Goal: Information Seeking & Learning: Learn about a topic

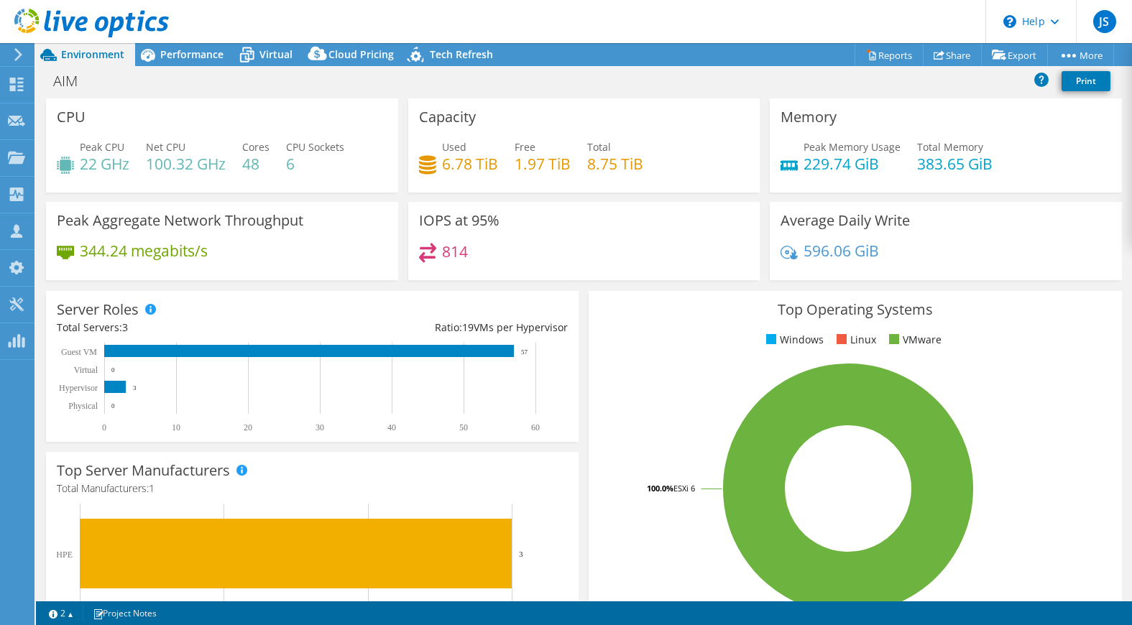
select select "USD"
click at [186, 52] on span "Performance" at bounding box center [191, 54] width 63 height 14
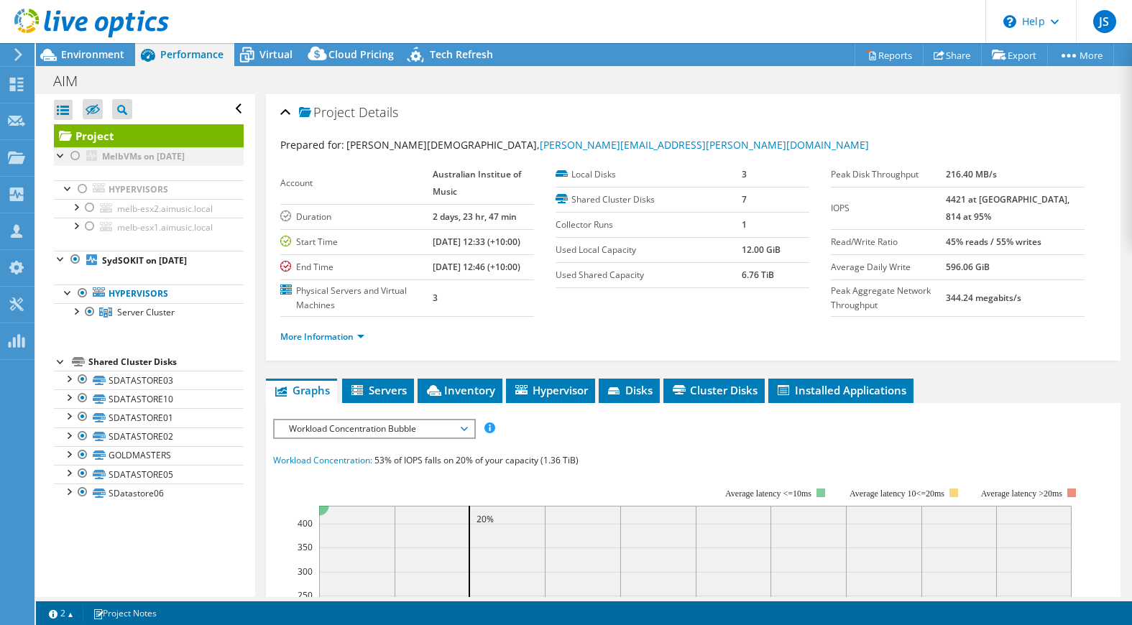
click at [73, 153] on div at bounding box center [75, 155] width 14 height 17
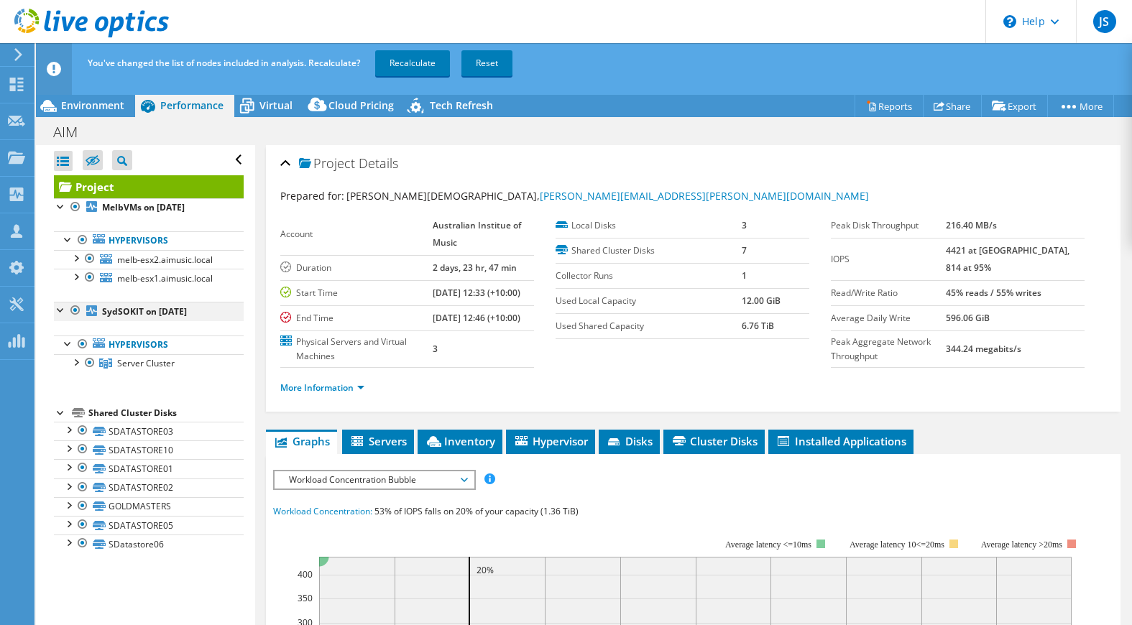
click at [73, 308] on div at bounding box center [75, 310] width 14 height 17
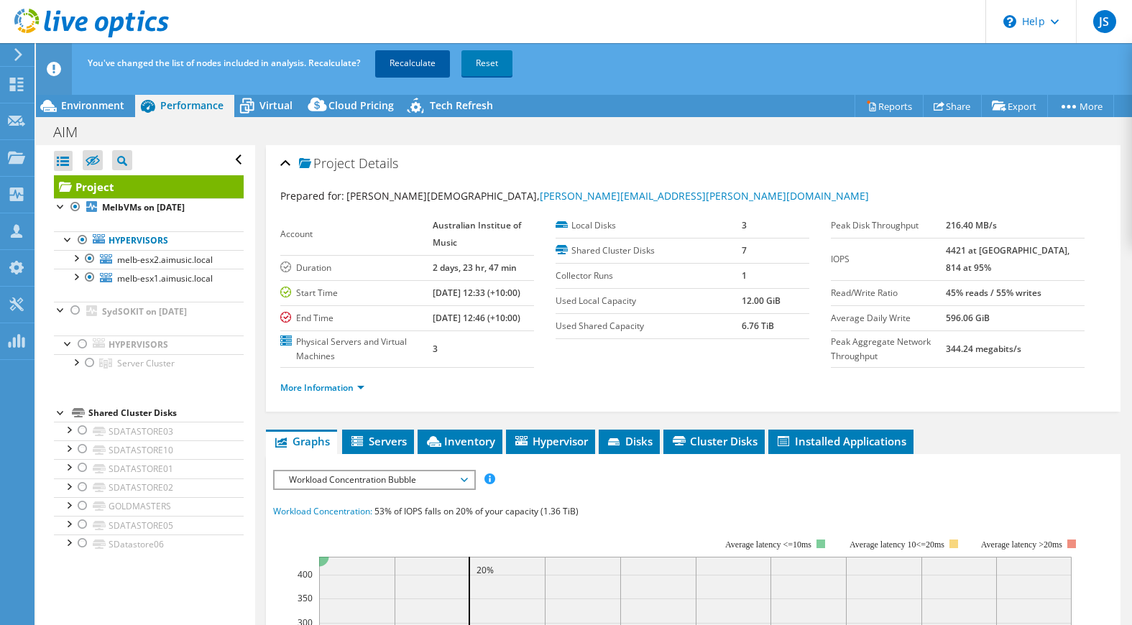
click at [400, 59] on link "Recalculate" at bounding box center [412, 63] width 75 height 26
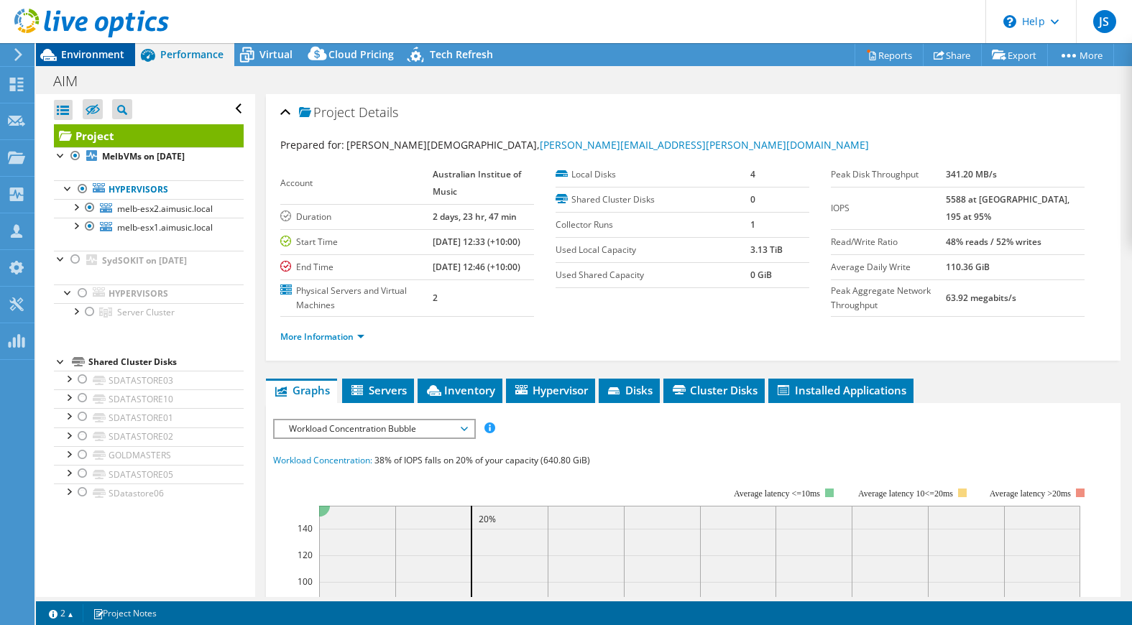
click at [91, 56] on span "Environment" at bounding box center [92, 54] width 63 height 14
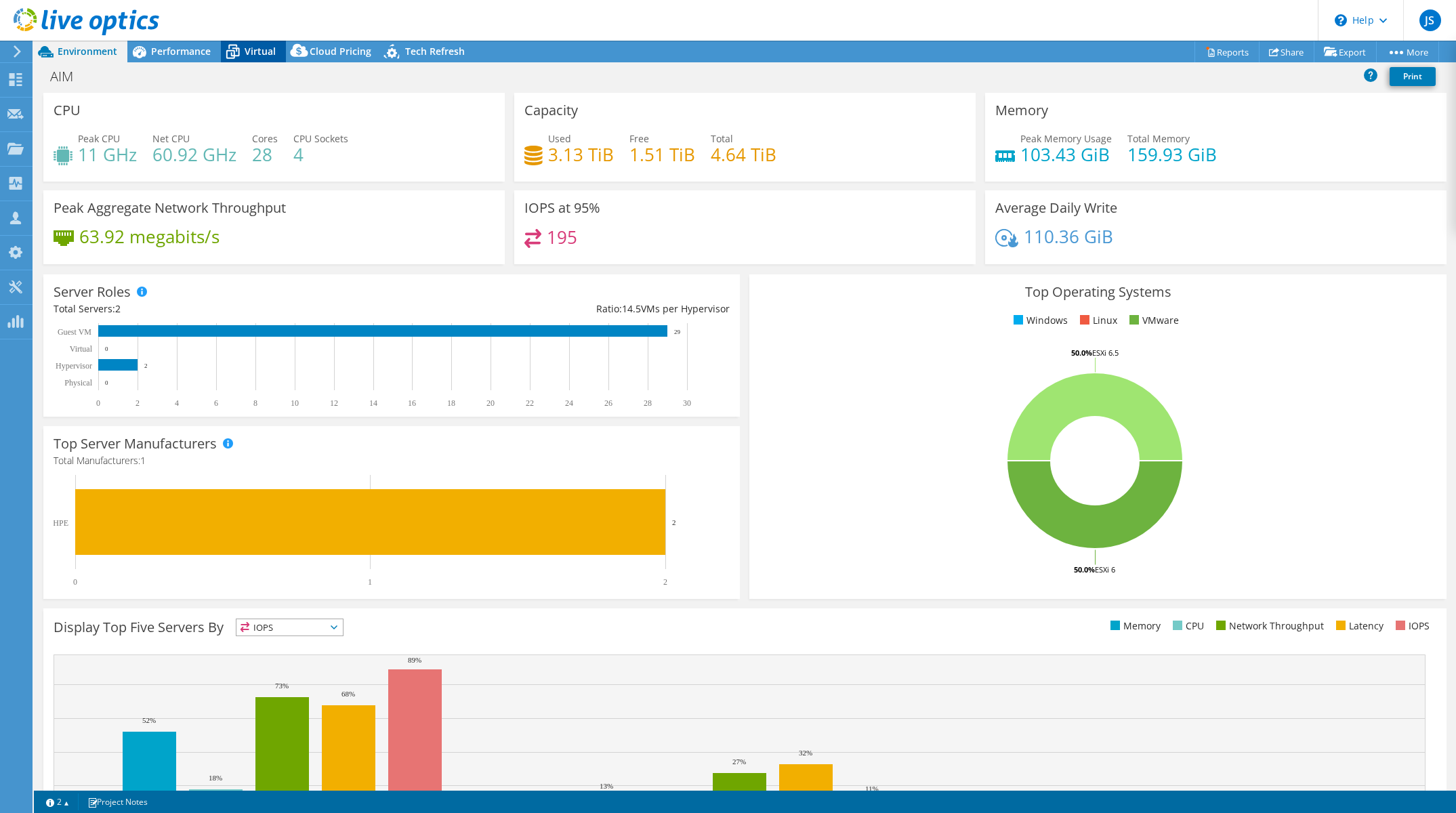
click at [264, 48] on span "Virtual" at bounding box center [259, 51] width 31 height 13
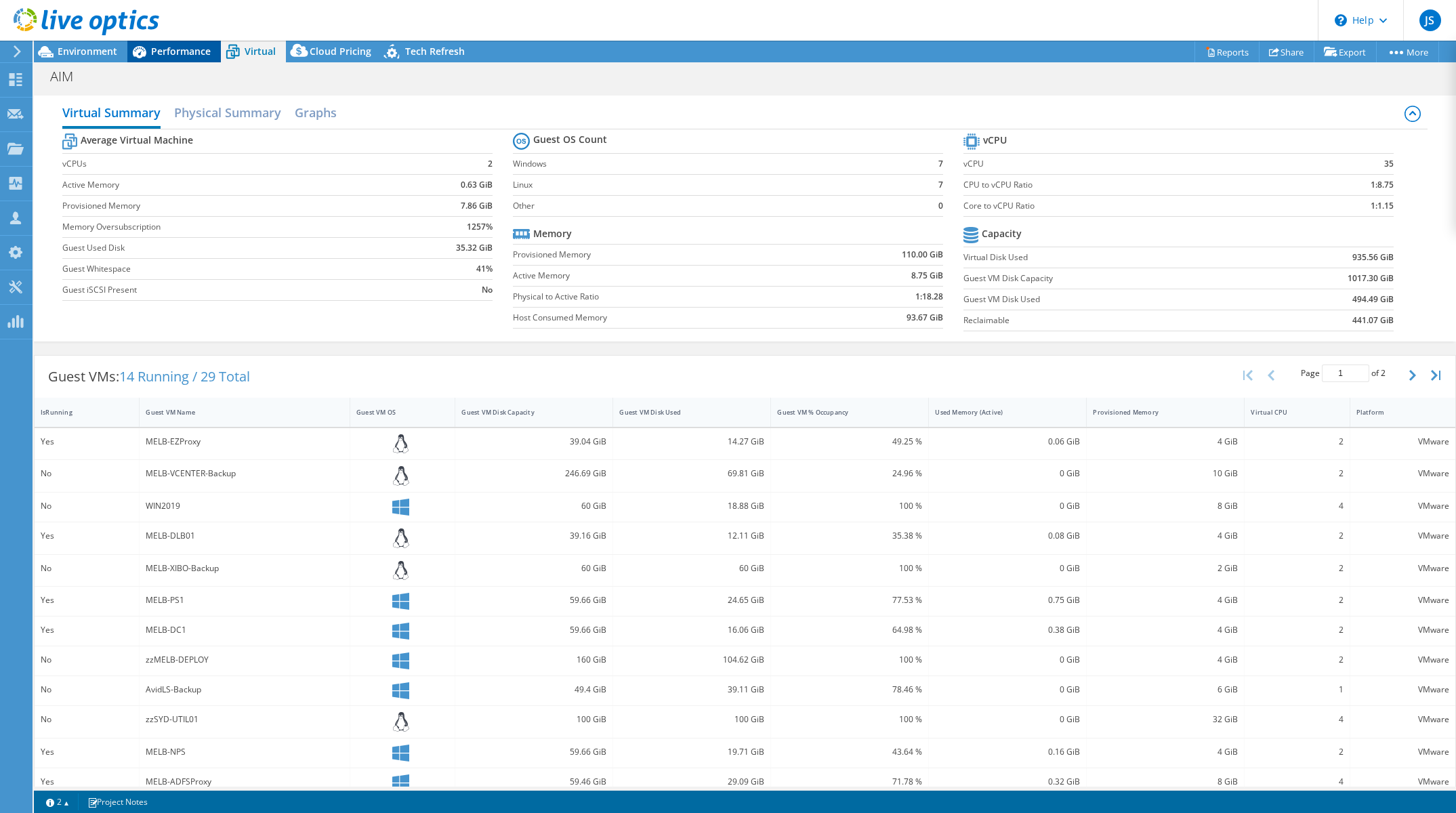
click at [153, 50] on span "Performance" at bounding box center [180, 51] width 59 height 13
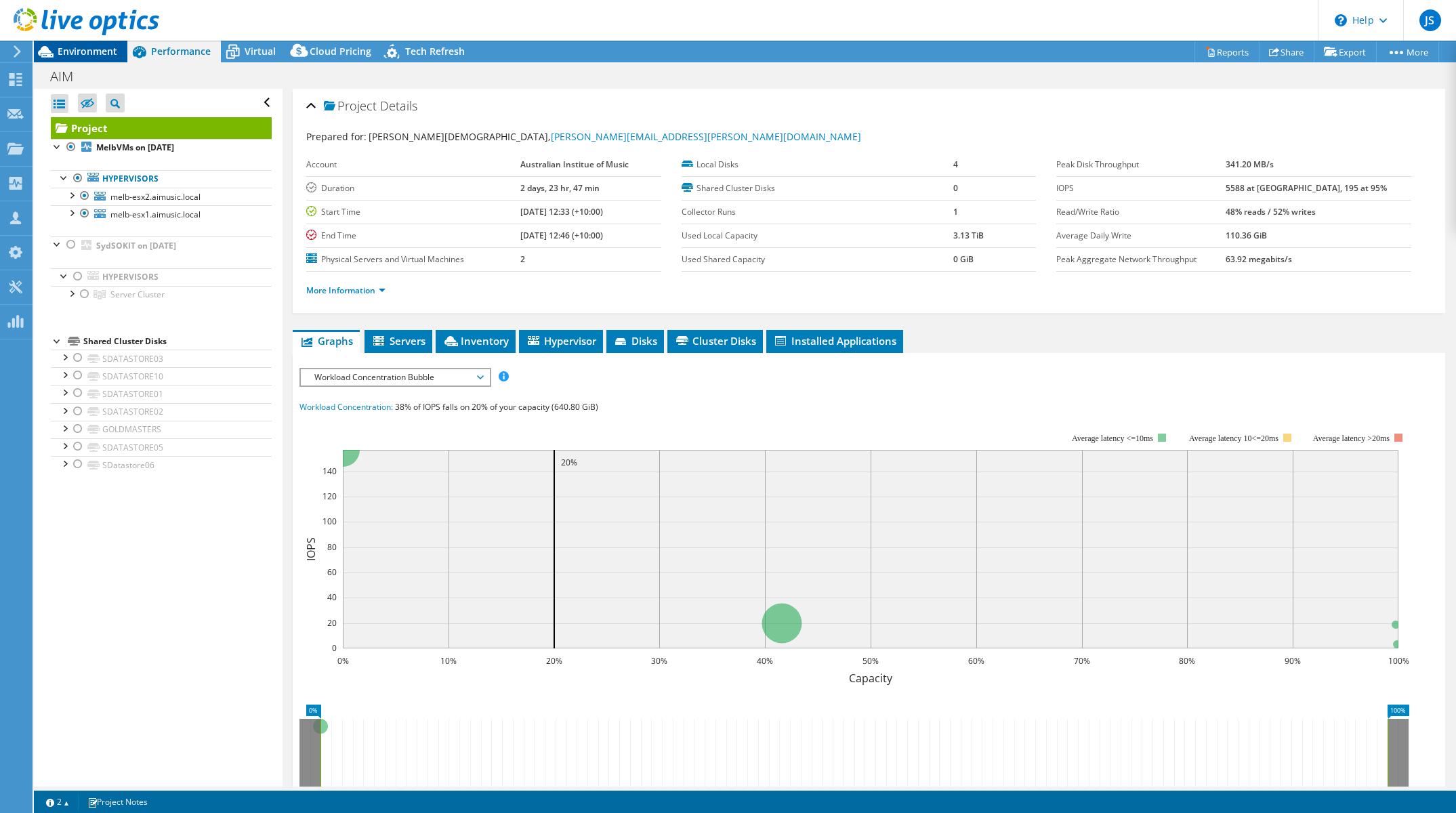
click at [95, 49] on span "Environment" at bounding box center [87, 51] width 59 height 13
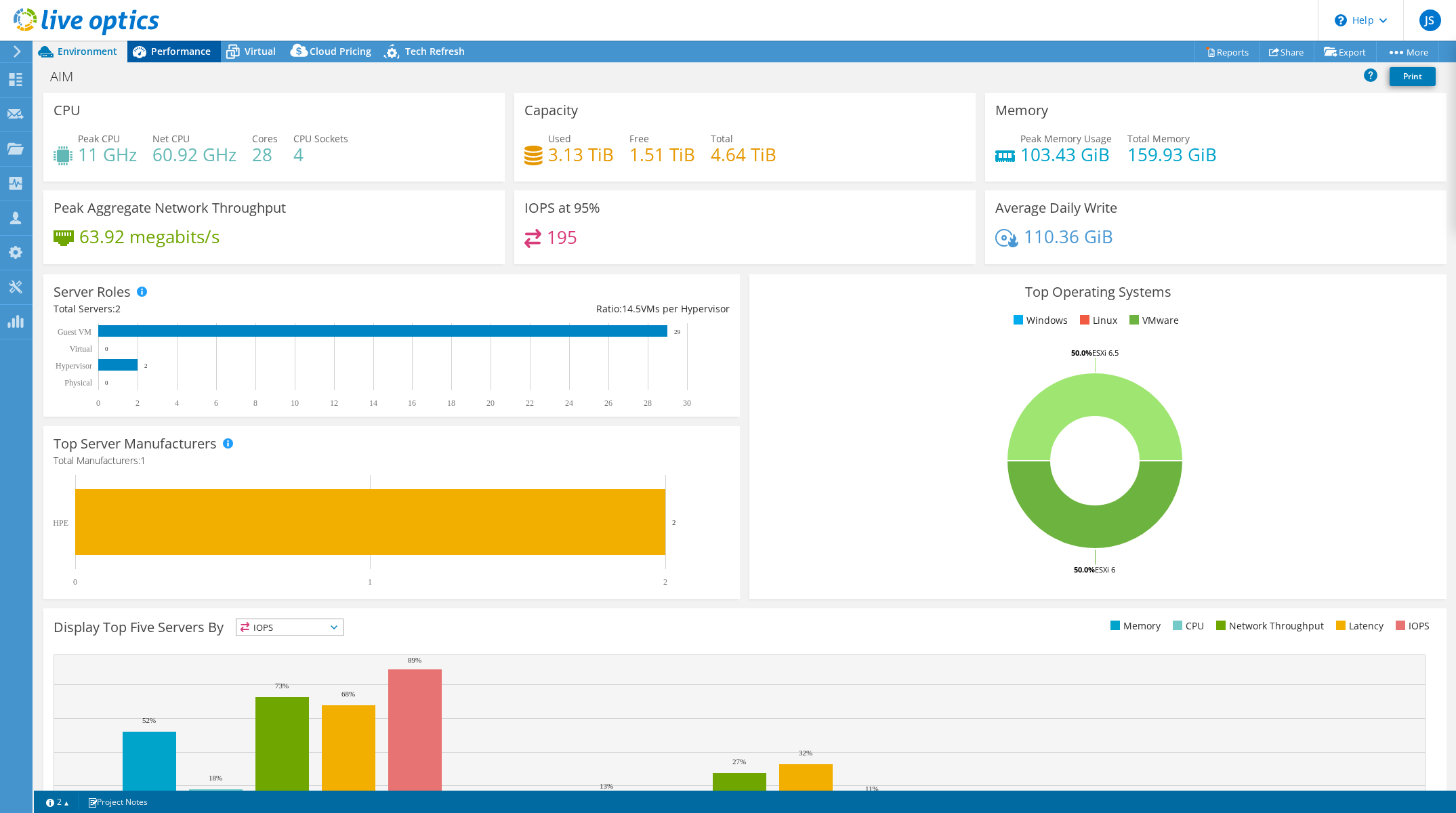
click at [179, 49] on span "Performance" at bounding box center [180, 51] width 59 height 13
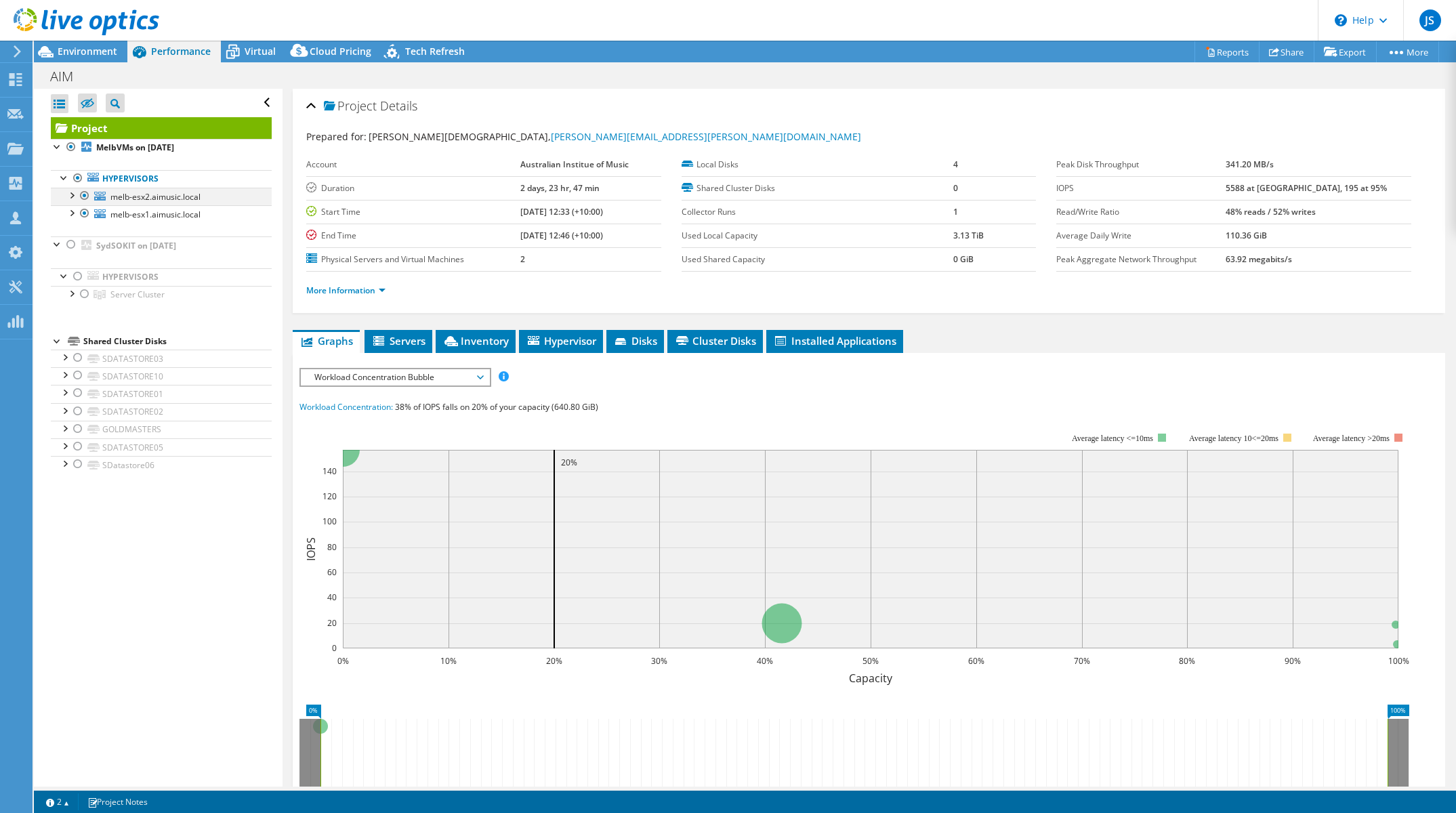
click at [69, 195] on div at bounding box center [71, 194] width 13 height 13
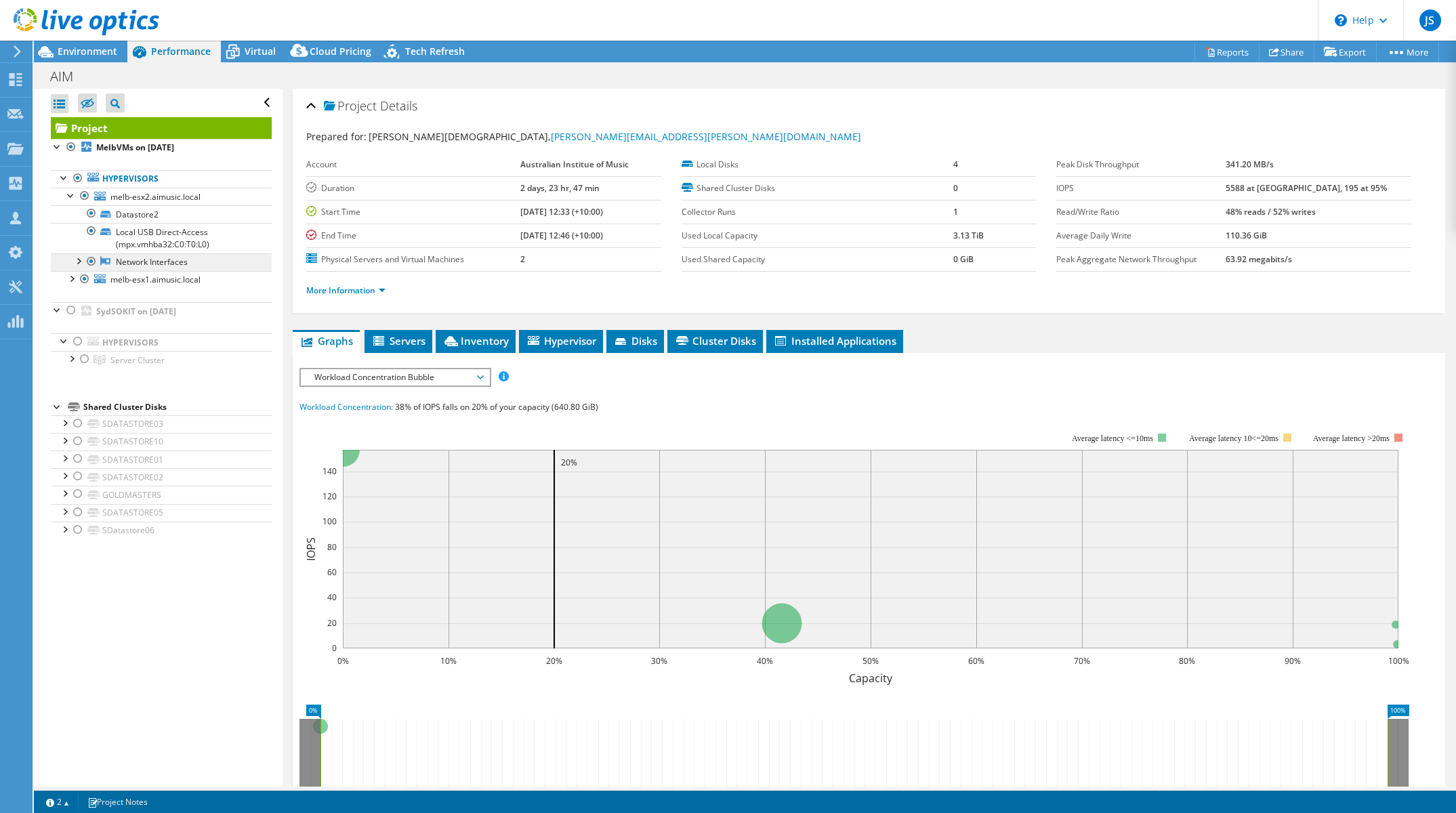
click at [137, 263] on link "Network Interfaces" at bounding box center [161, 262] width 221 height 18
click at [78, 257] on div at bounding box center [77, 260] width 13 height 13
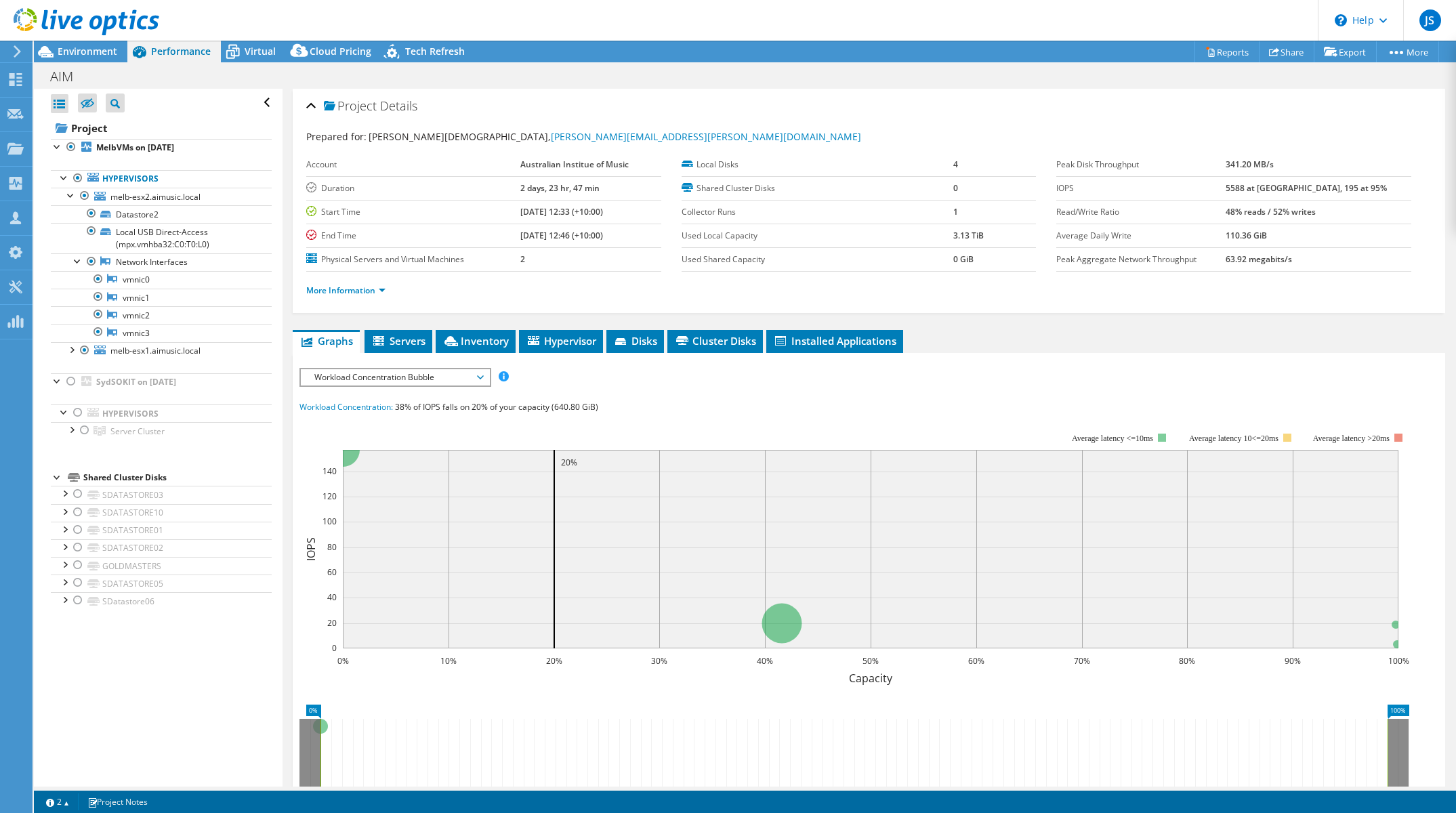
click at [339, 281] on ul "More Information" at bounding box center [869, 289] width 1126 height 18
click at [339, 289] on link "More Information" at bounding box center [346, 290] width 79 height 11
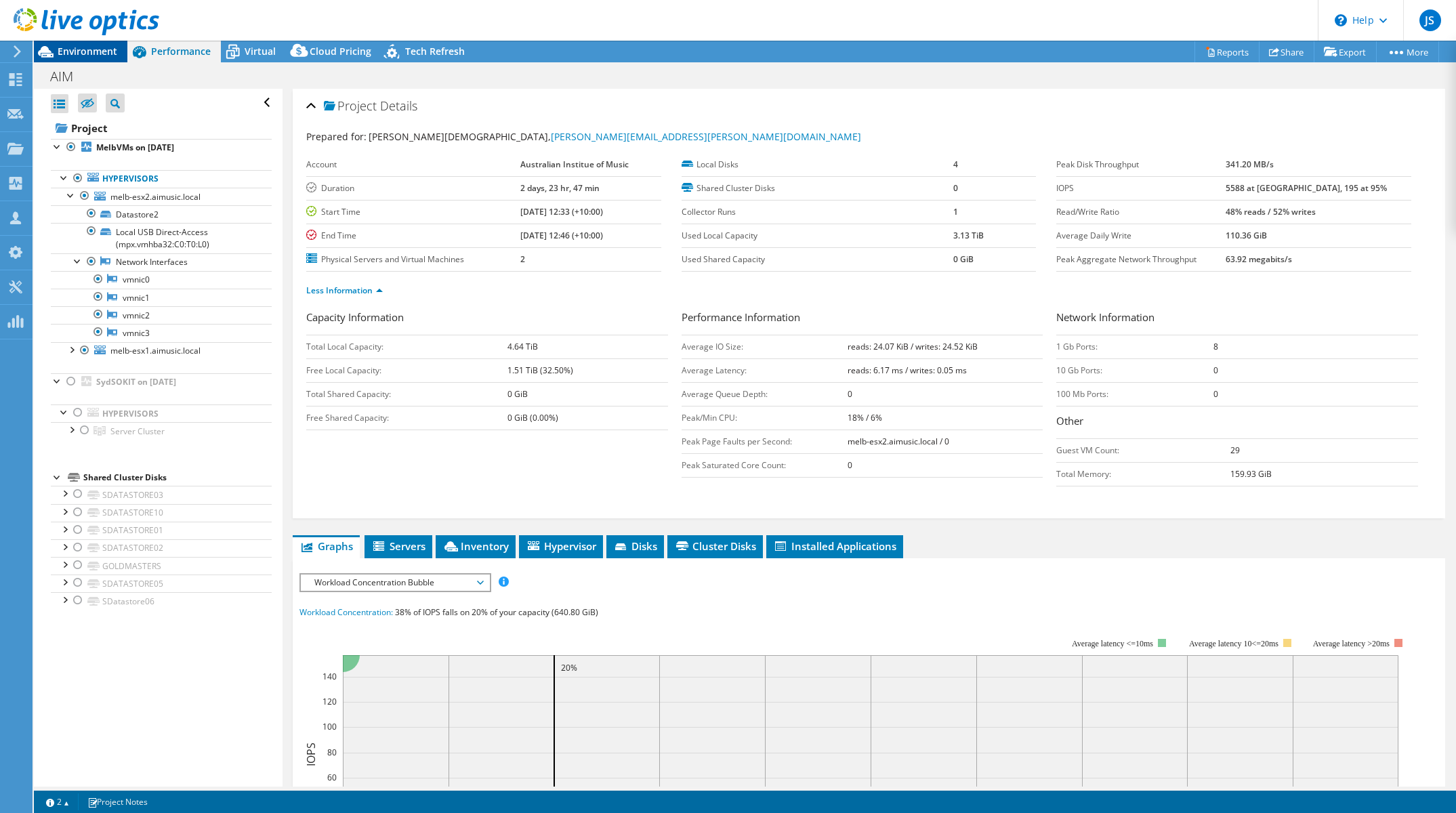
click at [88, 49] on span "Environment" at bounding box center [87, 51] width 59 height 13
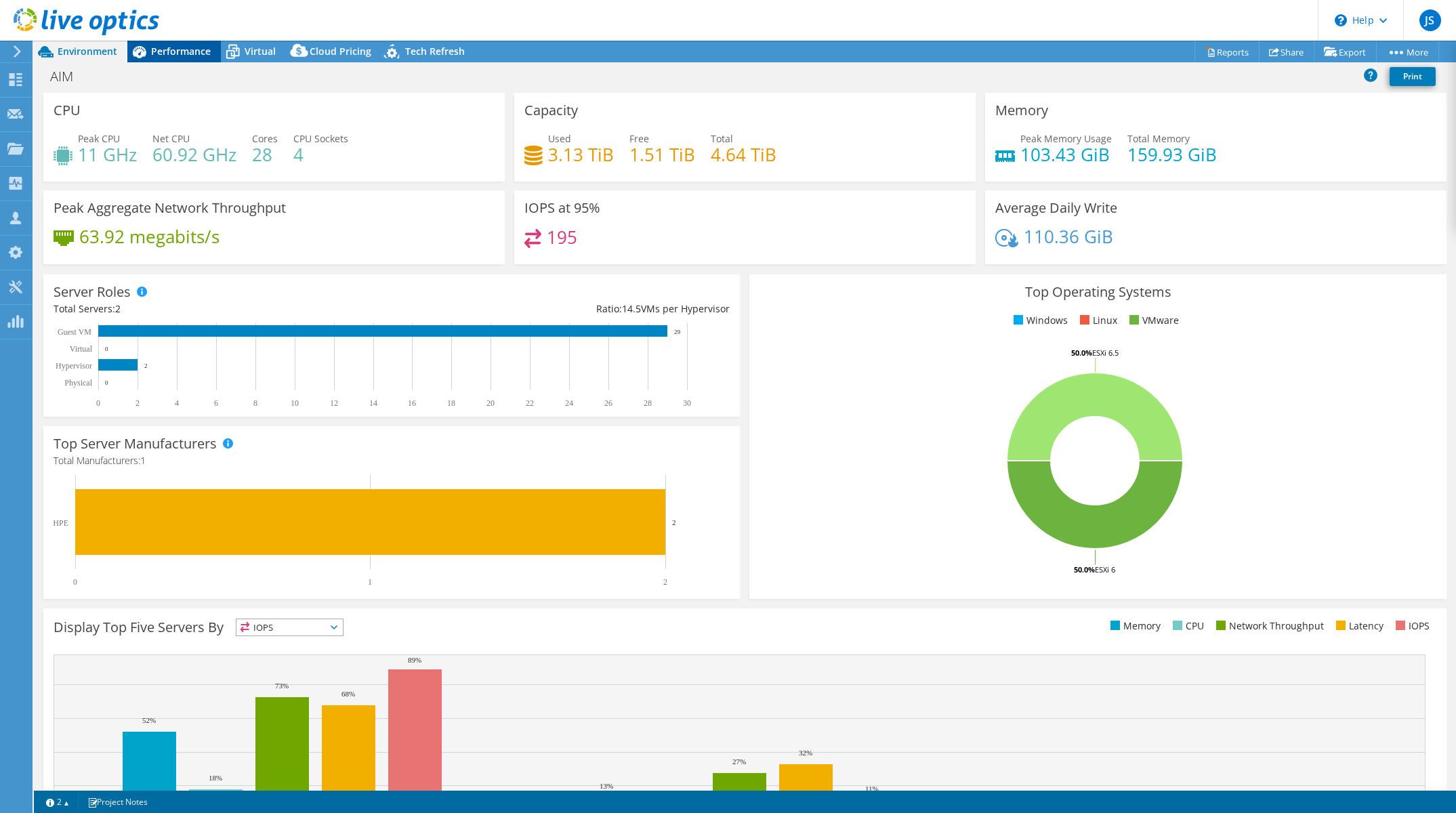
click at [167, 49] on span "Performance" at bounding box center [180, 51] width 59 height 13
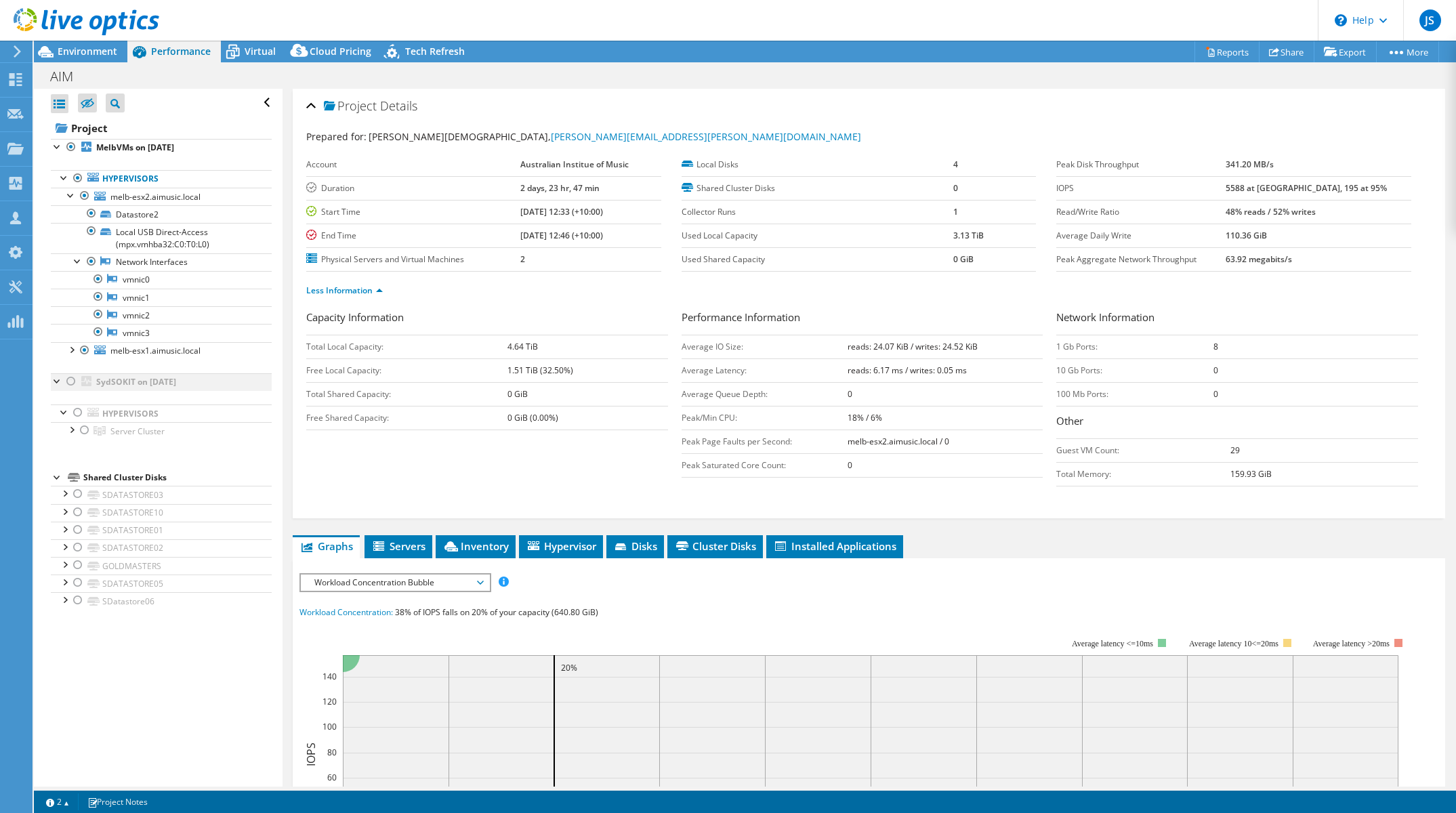
click at [74, 379] on div at bounding box center [71, 381] width 13 height 16
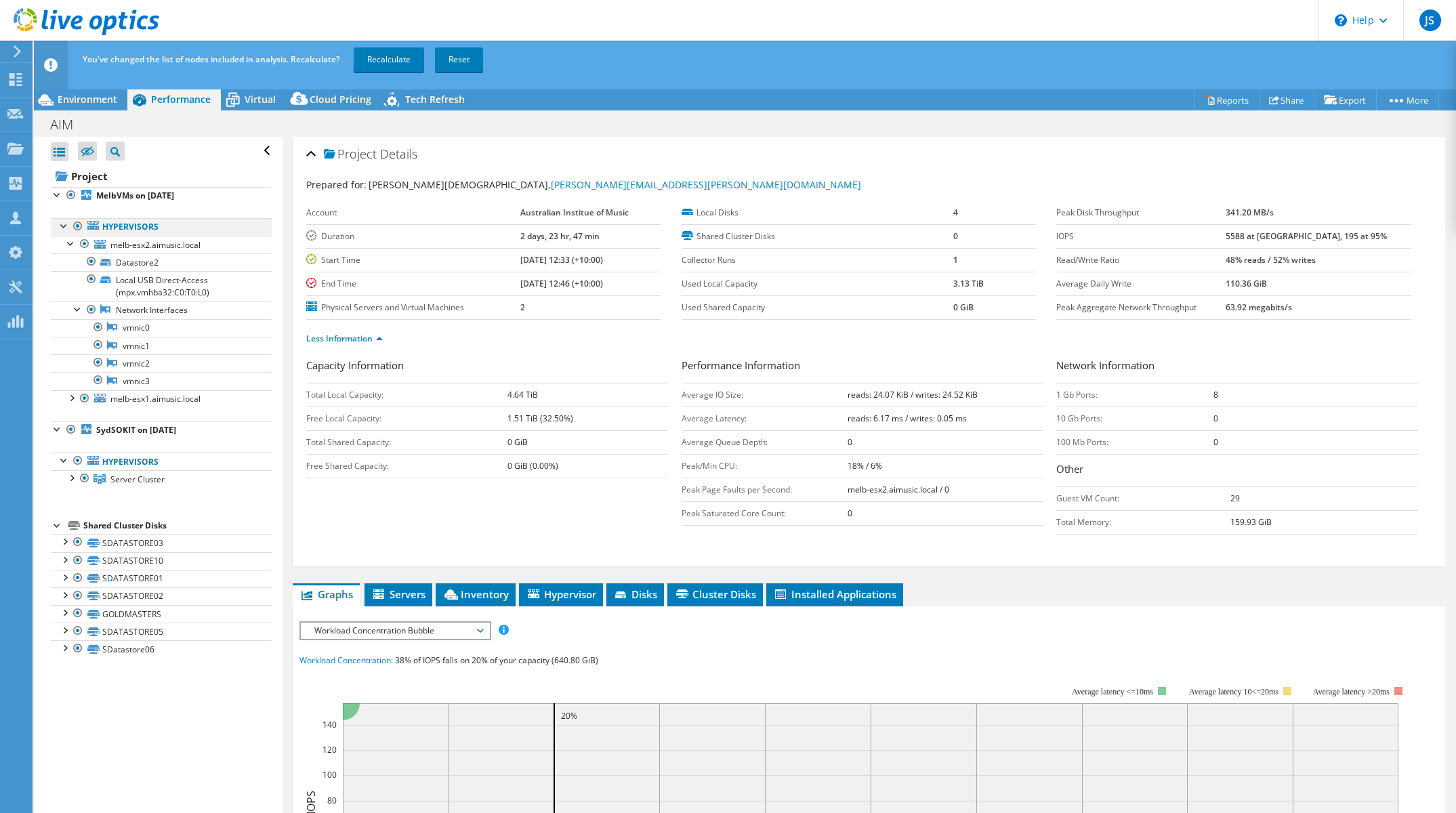
click at [77, 224] on div at bounding box center [77, 225] width 13 height 16
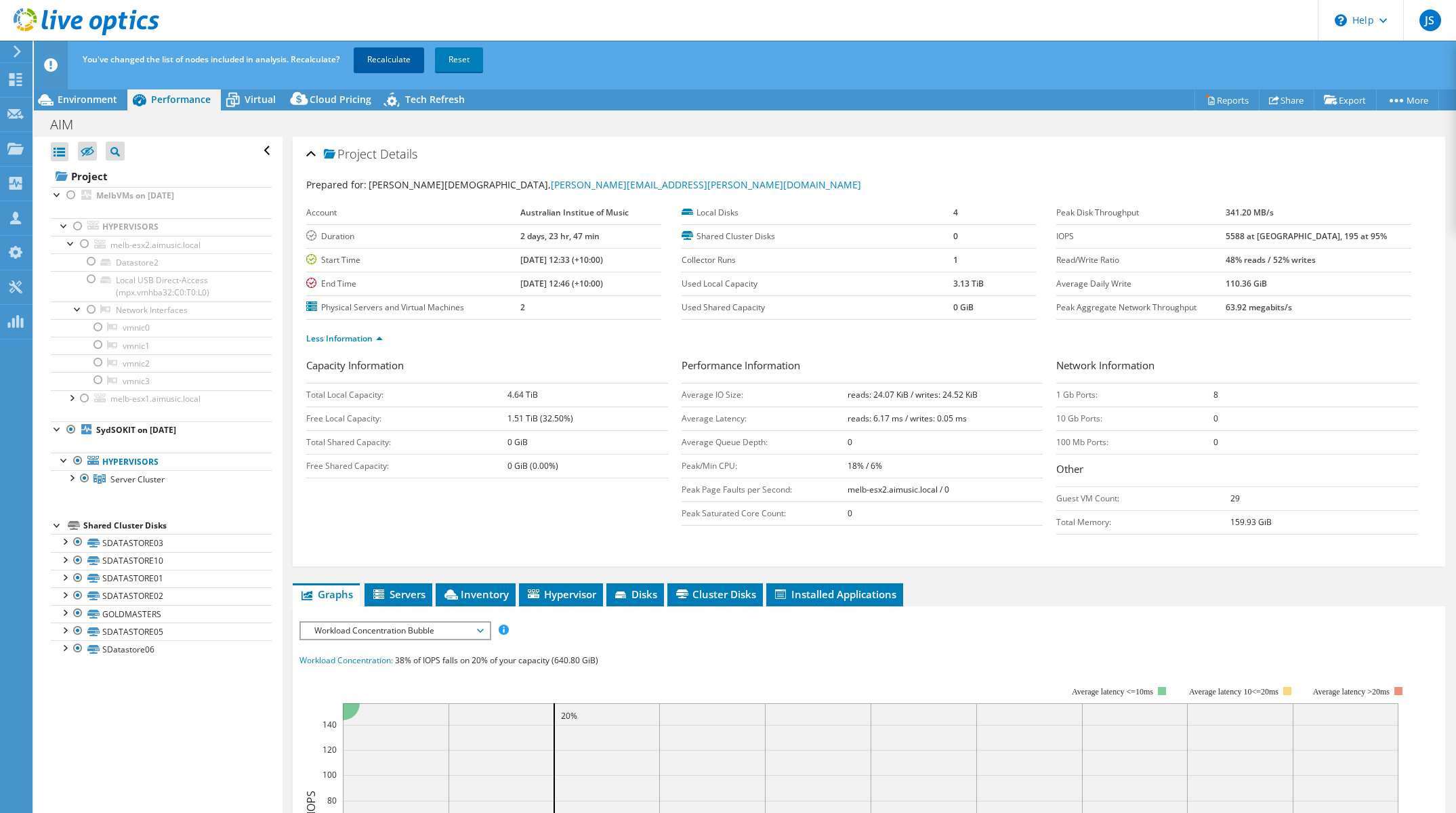
click at [389, 62] on link "Recalculate" at bounding box center [389, 59] width 71 height 25
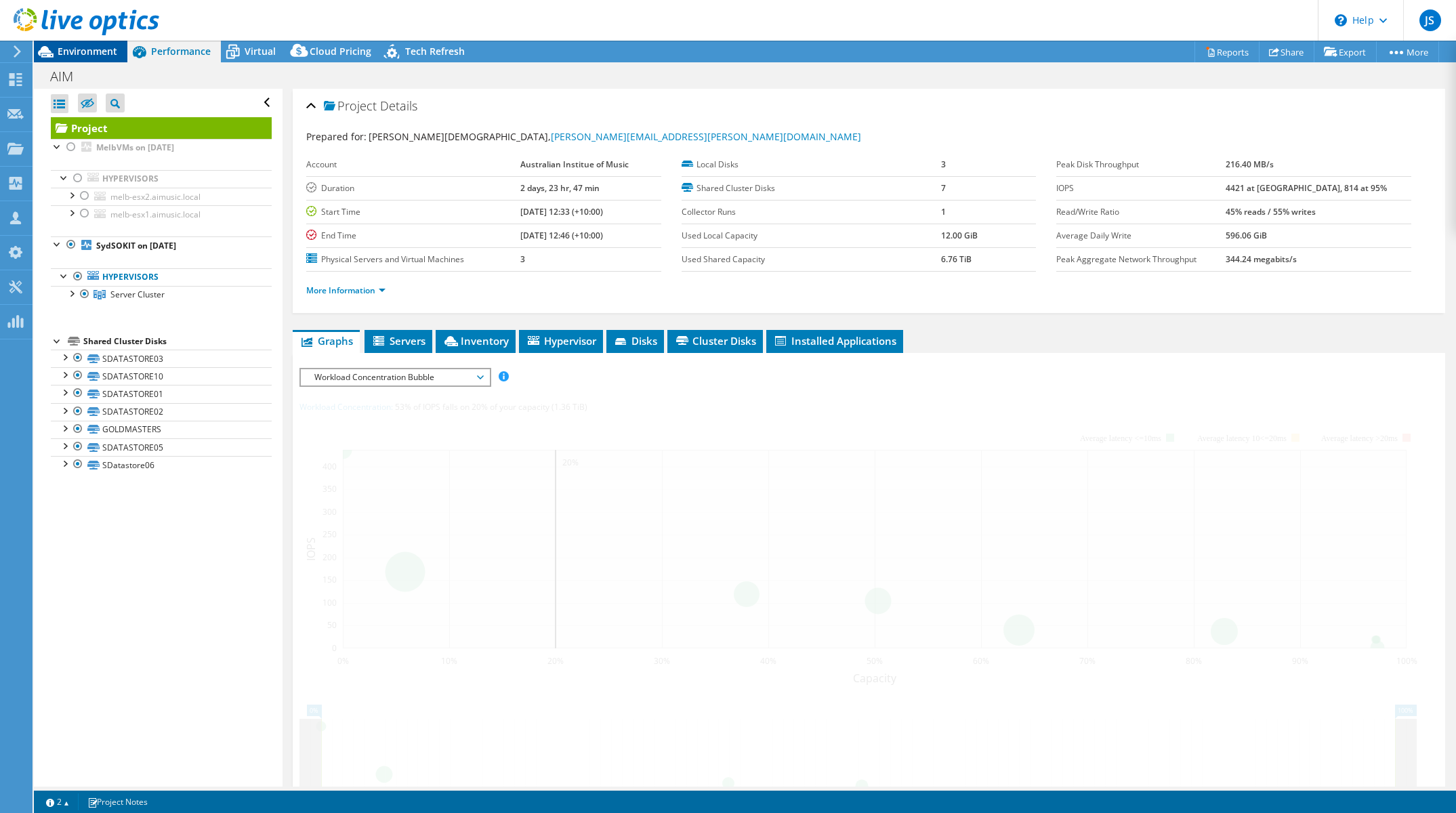
click at [74, 50] on span "Environment" at bounding box center [87, 51] width 59 height 13
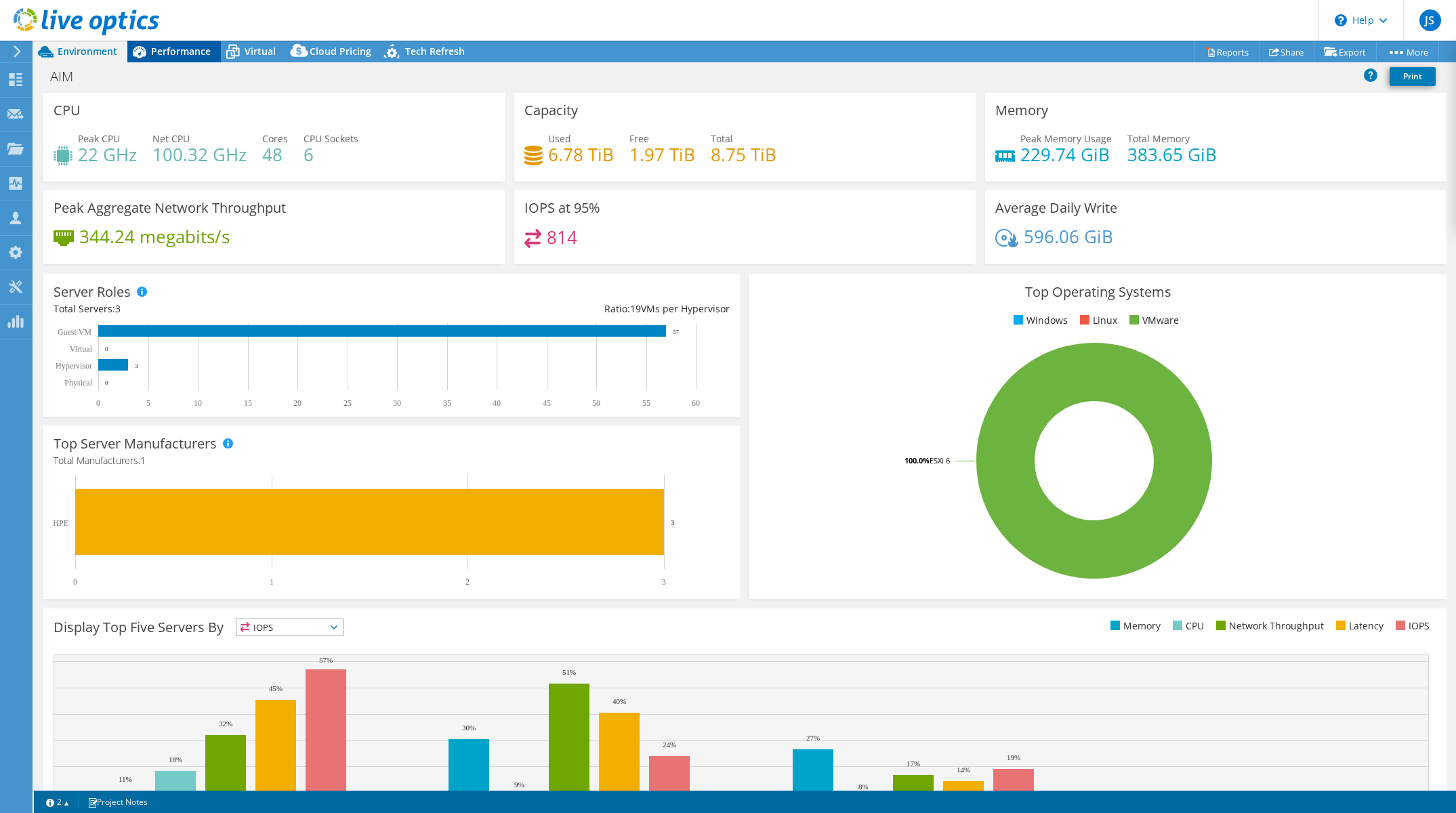
click at [174, 58] on div "Performance" at bounding box center [174, 51] width 93 height 22
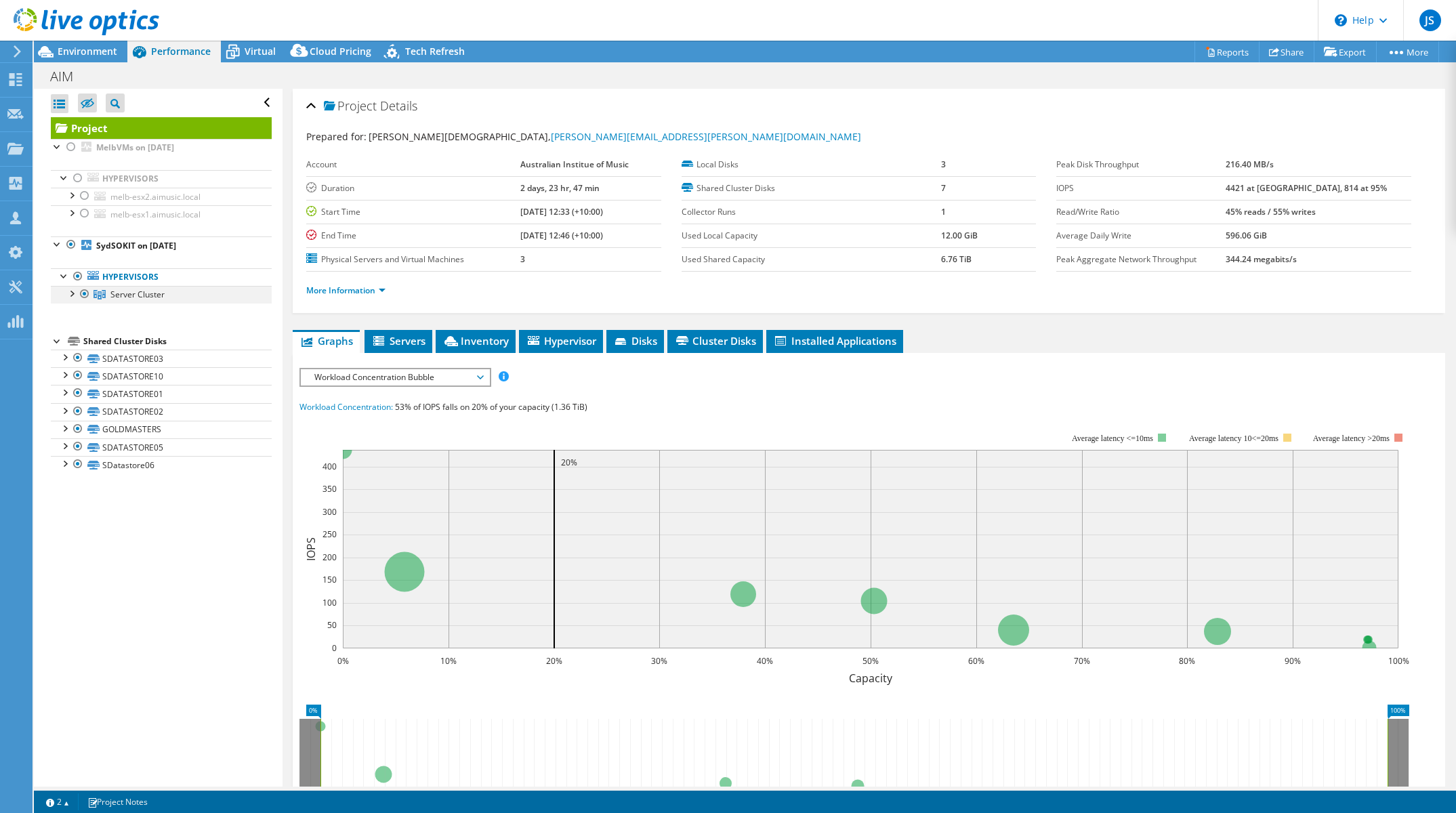
click at [72, 290] on div at bounding box center [71, 292] width 13 height 13
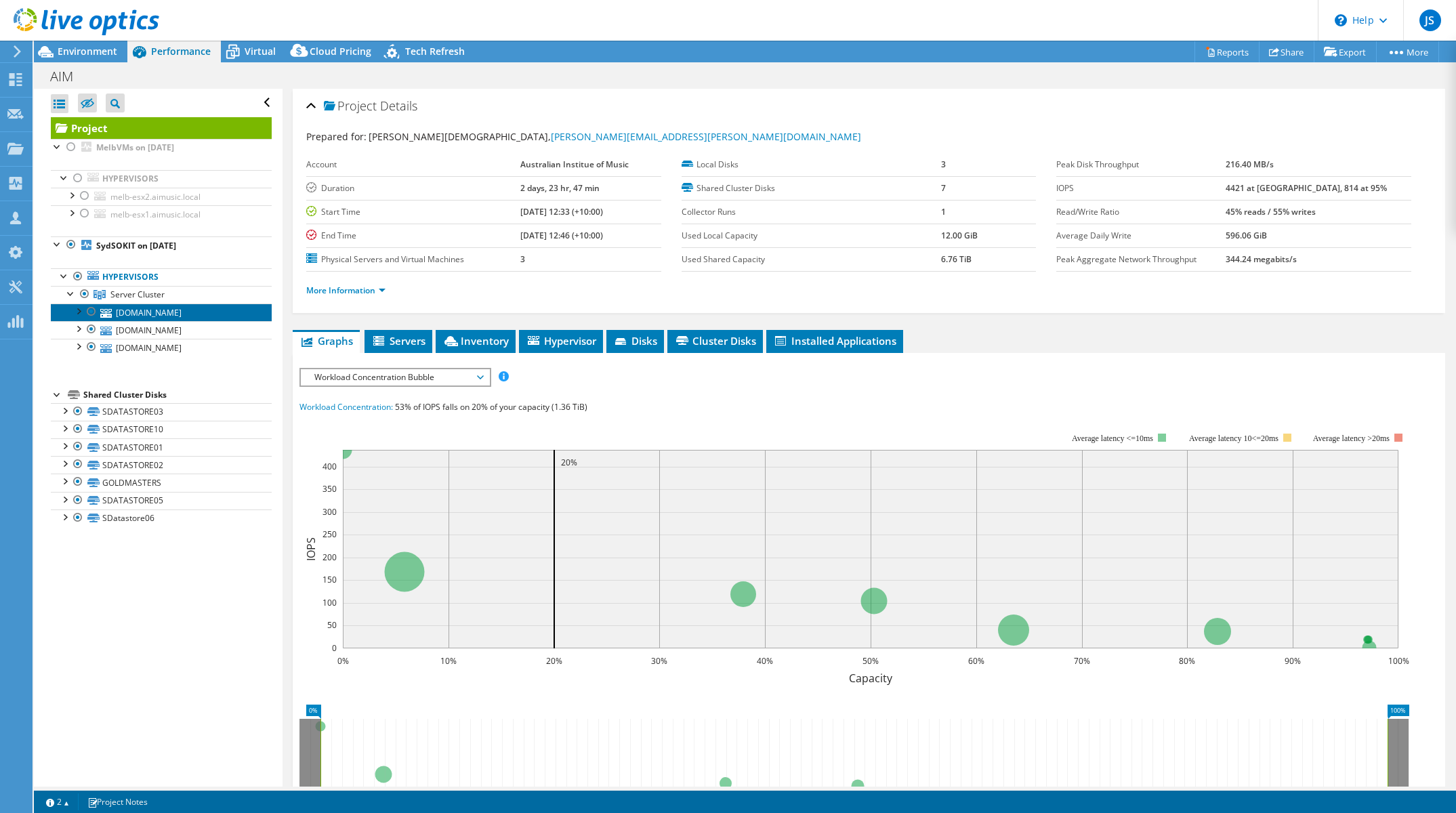
click at [122, 307] on link "[DOMAIN_NAME]" at bounding box center [161, 312] width 221 height 18
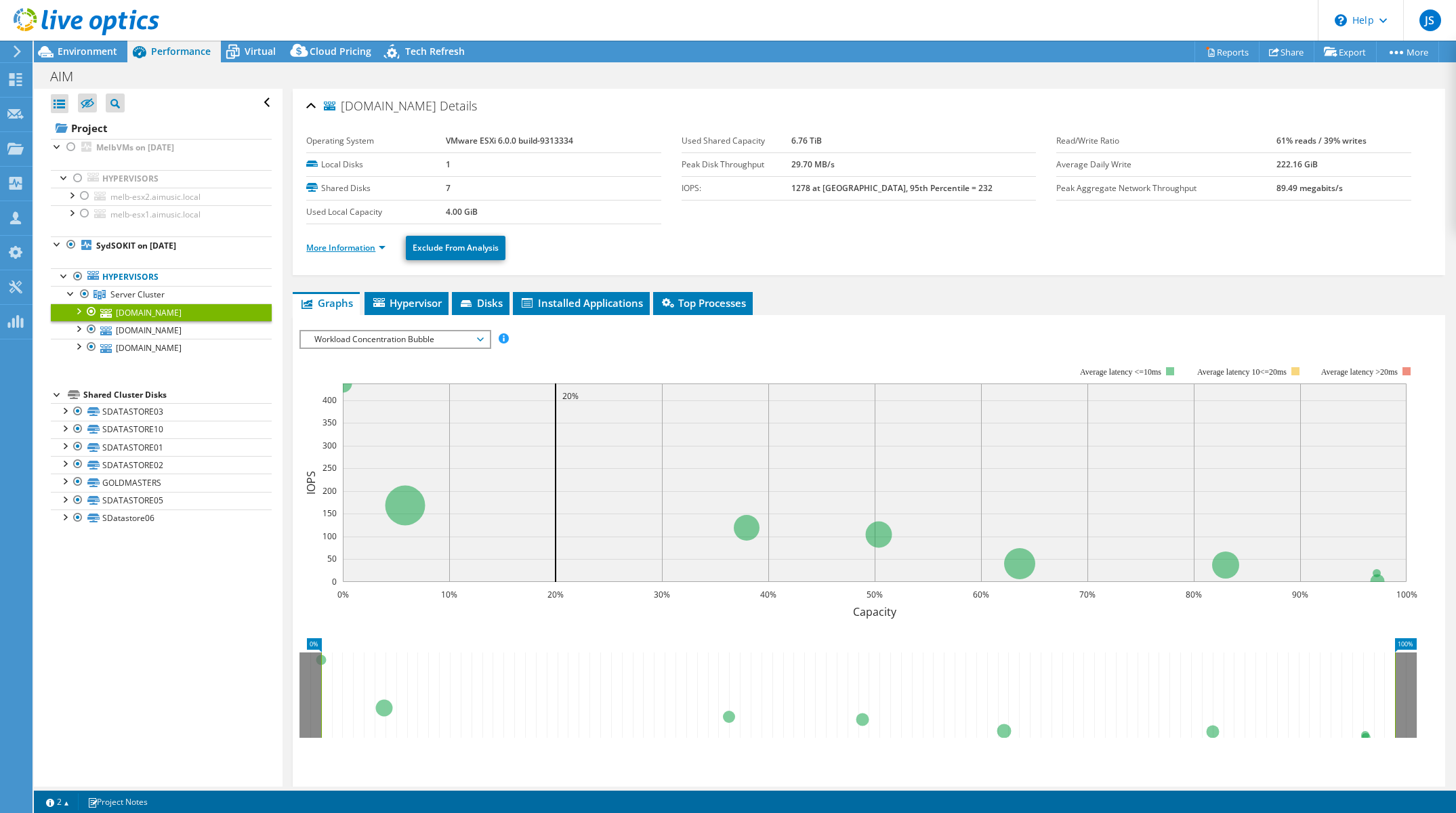
click at [353, 244] on link "More Information" at bounding box center [346, 248] width 79 height 11
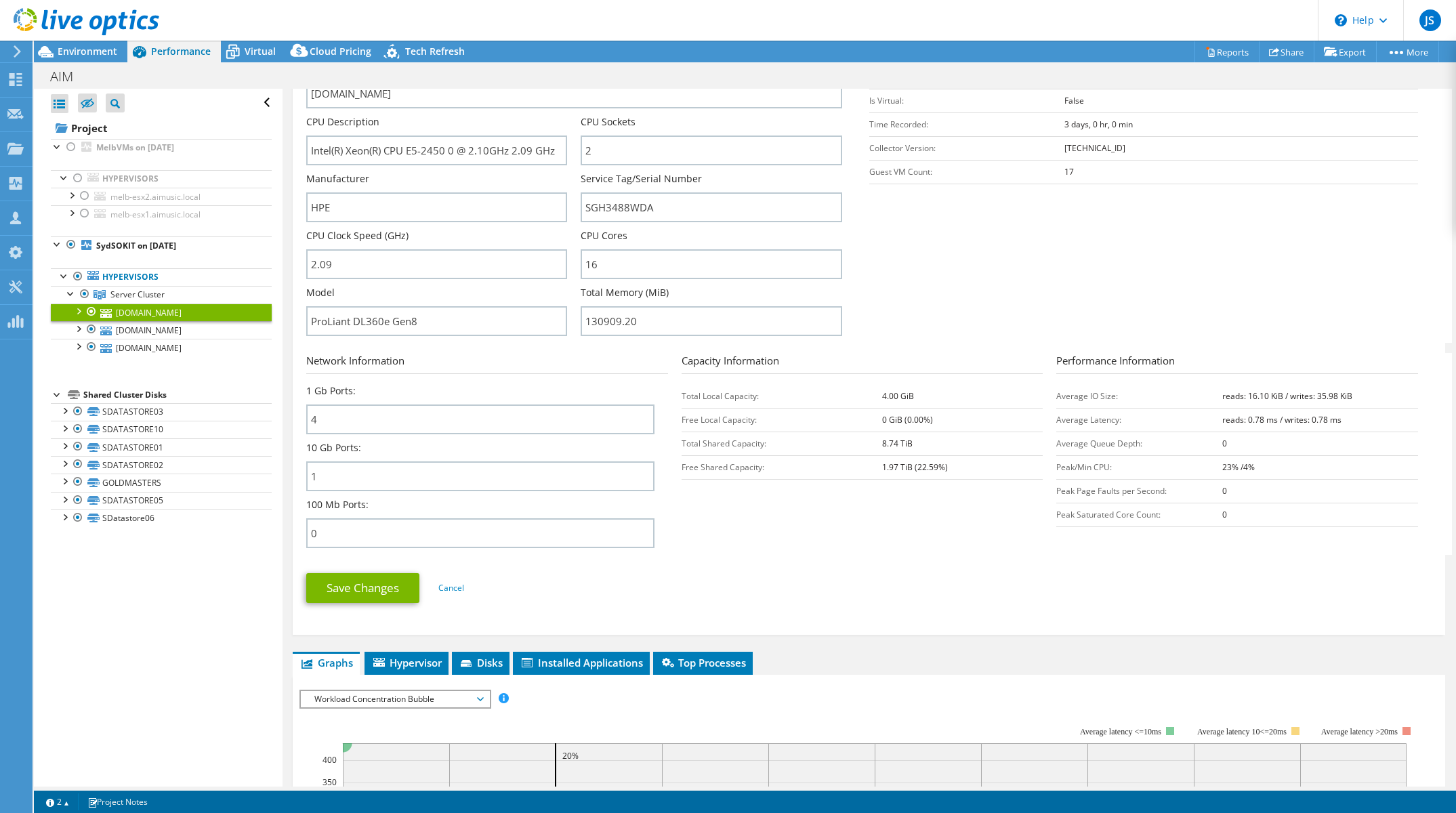
scroll to position [271, 0]
